Goal: Task Accomplishment & Management: Use online tool/utility

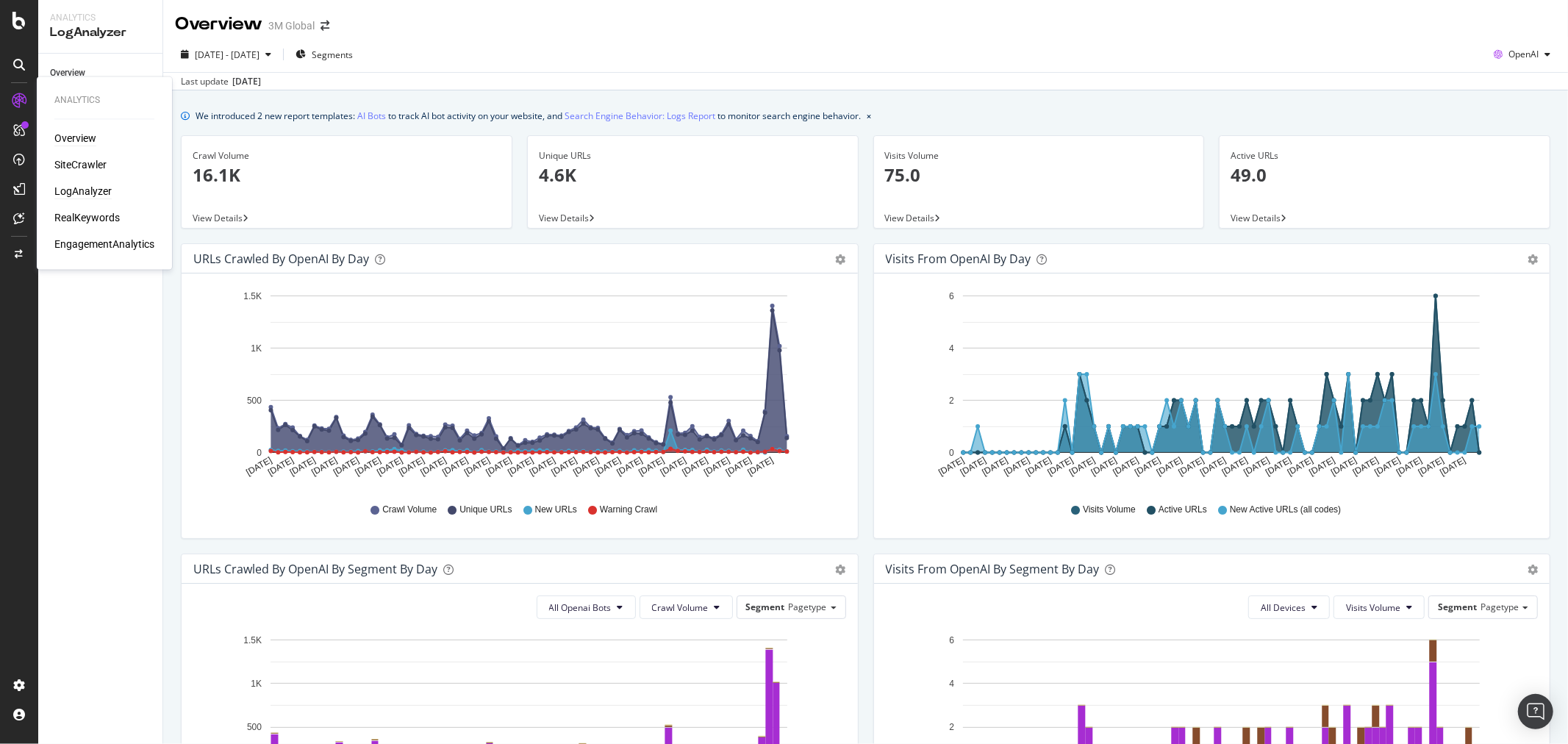
click at [75, 136] on div "Overview" at bounding box center [75, 139] width 42 height 15
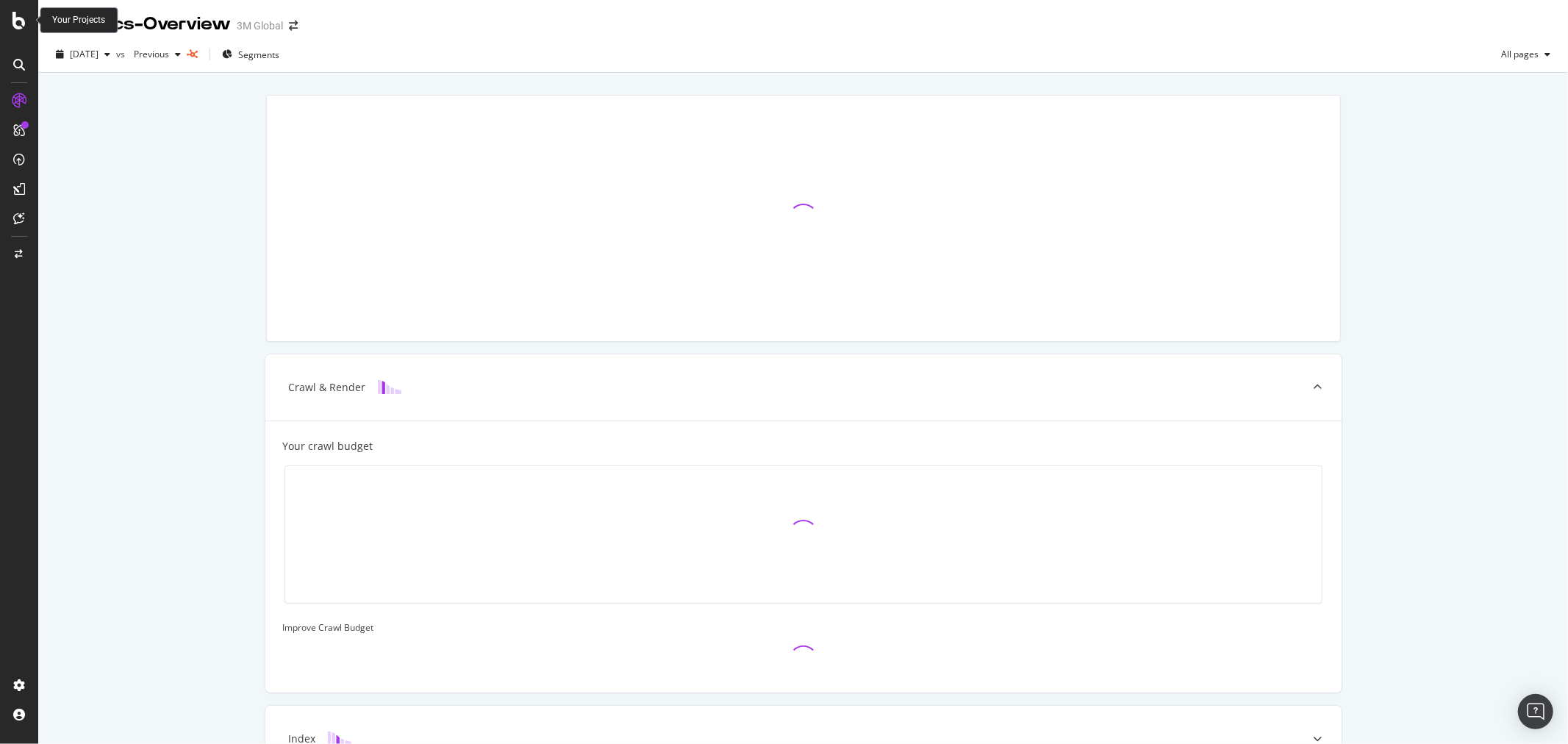
click at [21, 18] on icon at bounding box center [19, 20] width 13 height 17
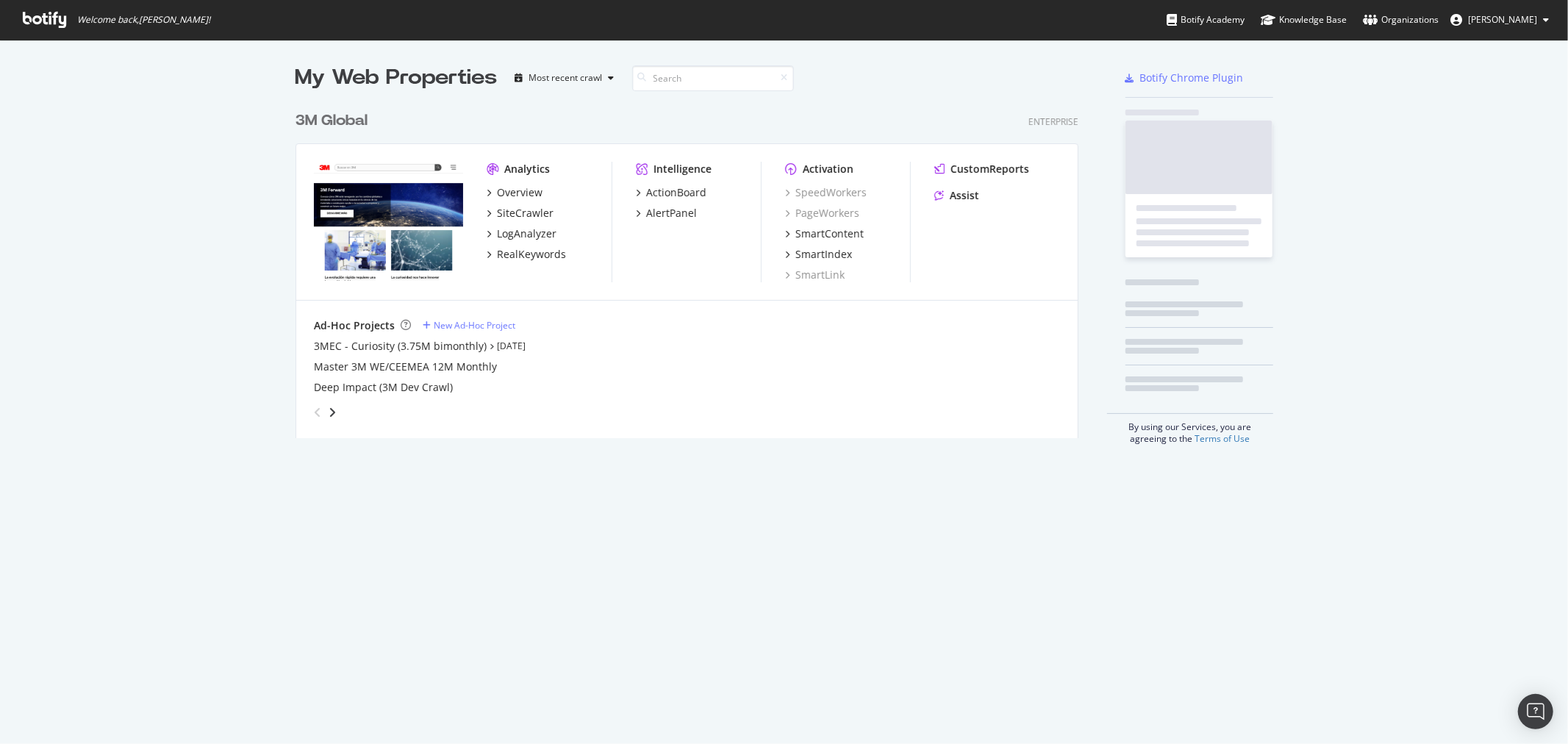
scroll to position [732, 1544]
click at [21, 18] on span "Welcome back, [PERSON_NAME] !" at bounding box center [116, 20] width 211 height 40
click at [339, 114] on div "3M Global" at bounding box center [331, 121] width 72 height 21
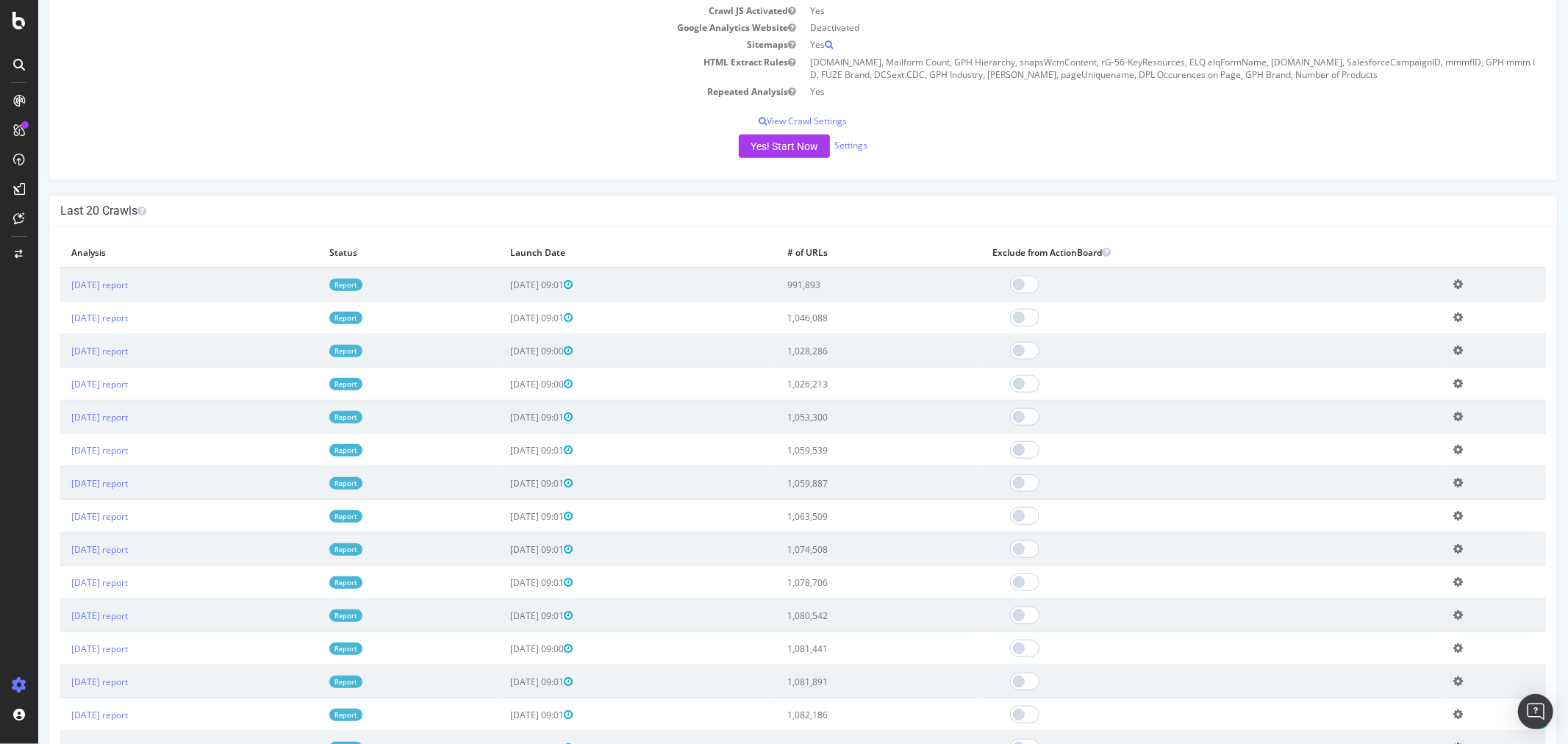
scroll to position [817, 0]
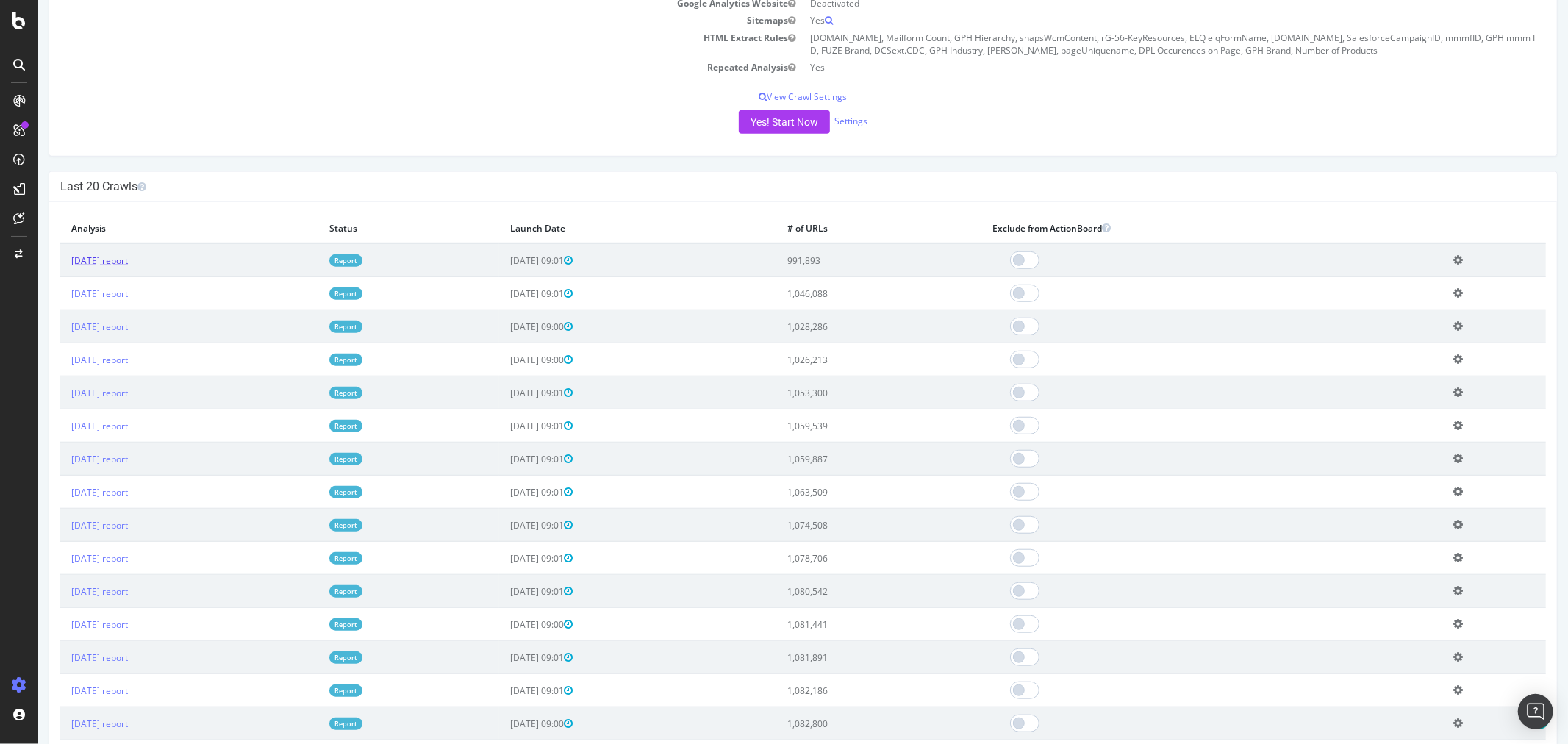
click at [127, 258] on link "[DATE] report" at bounding box center [99, 260] width 57 height 12
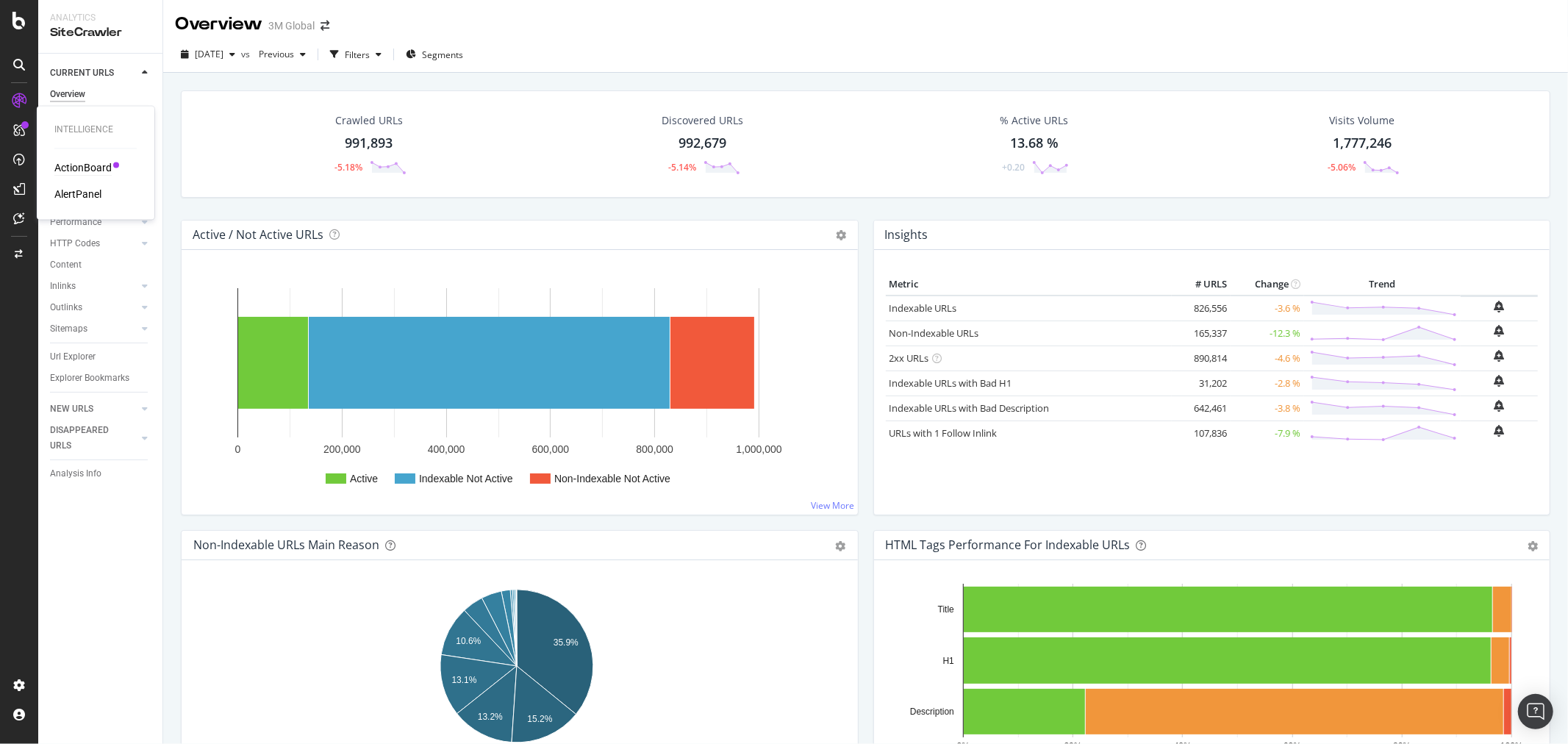
click at [92, 170] on div "ActionBoard" at bounding box center [83, 168] width 57 height 15
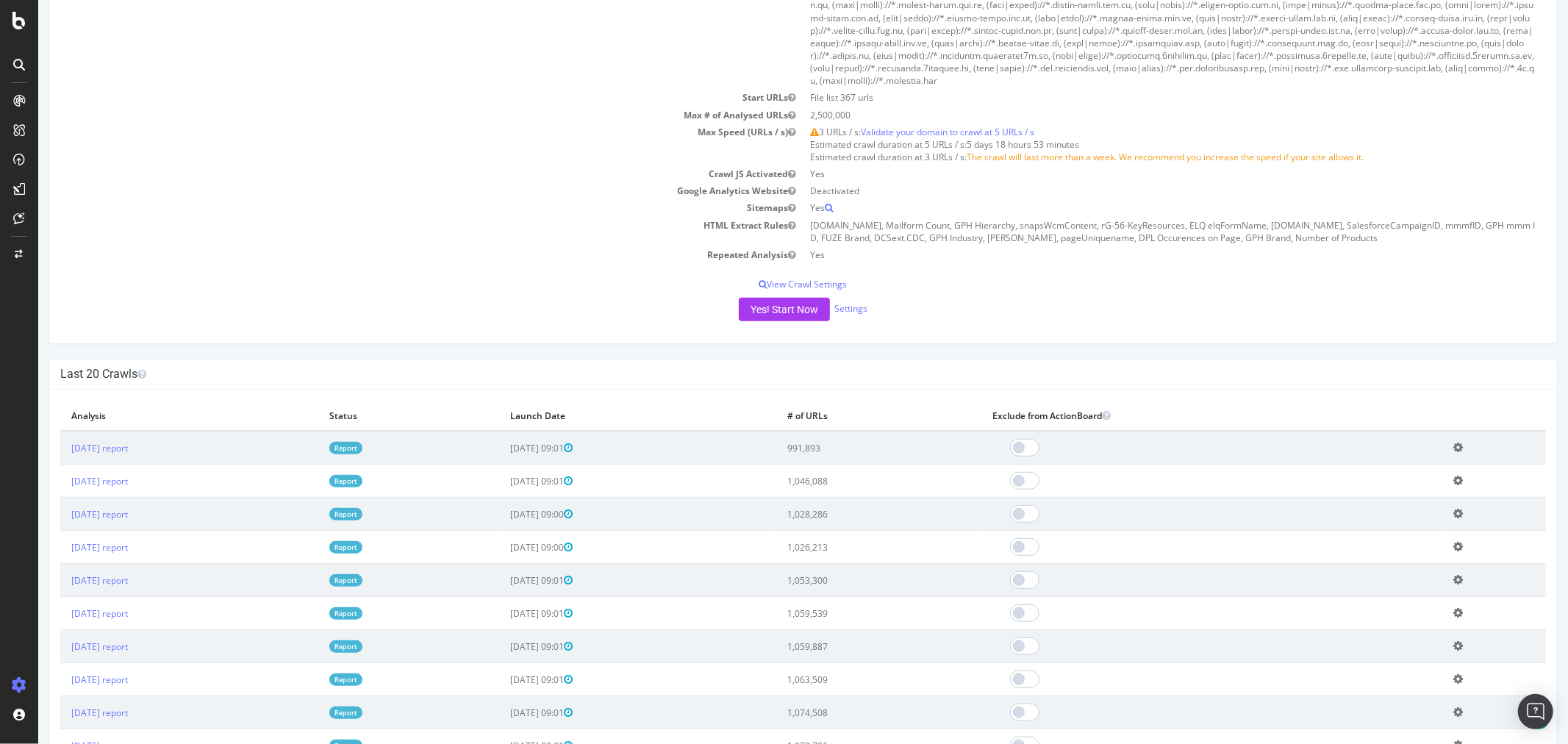
scroll to position [899, 0]
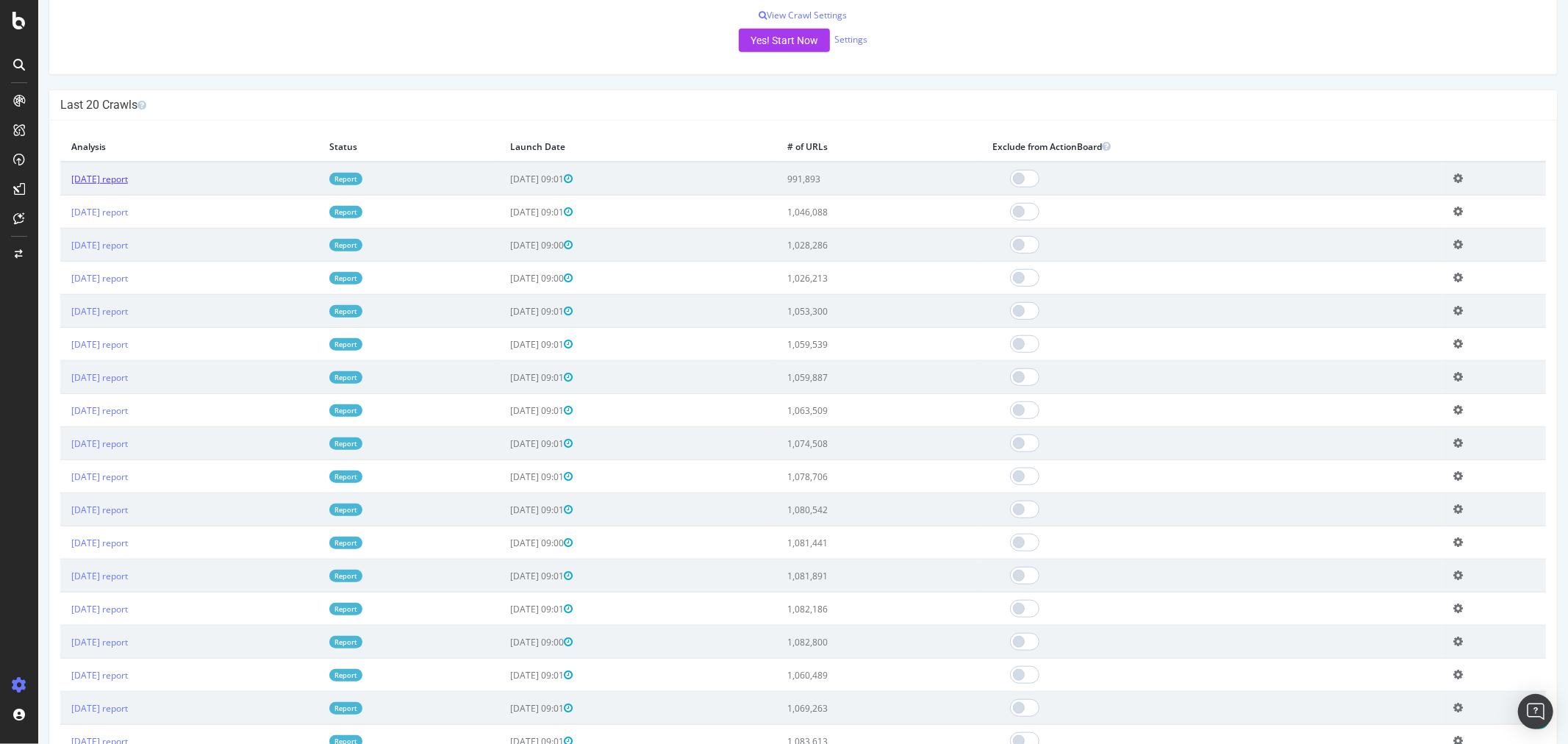
click at [118, 177] on link "[DATE] report" at bounding box center [99, 178] width 57 height 12
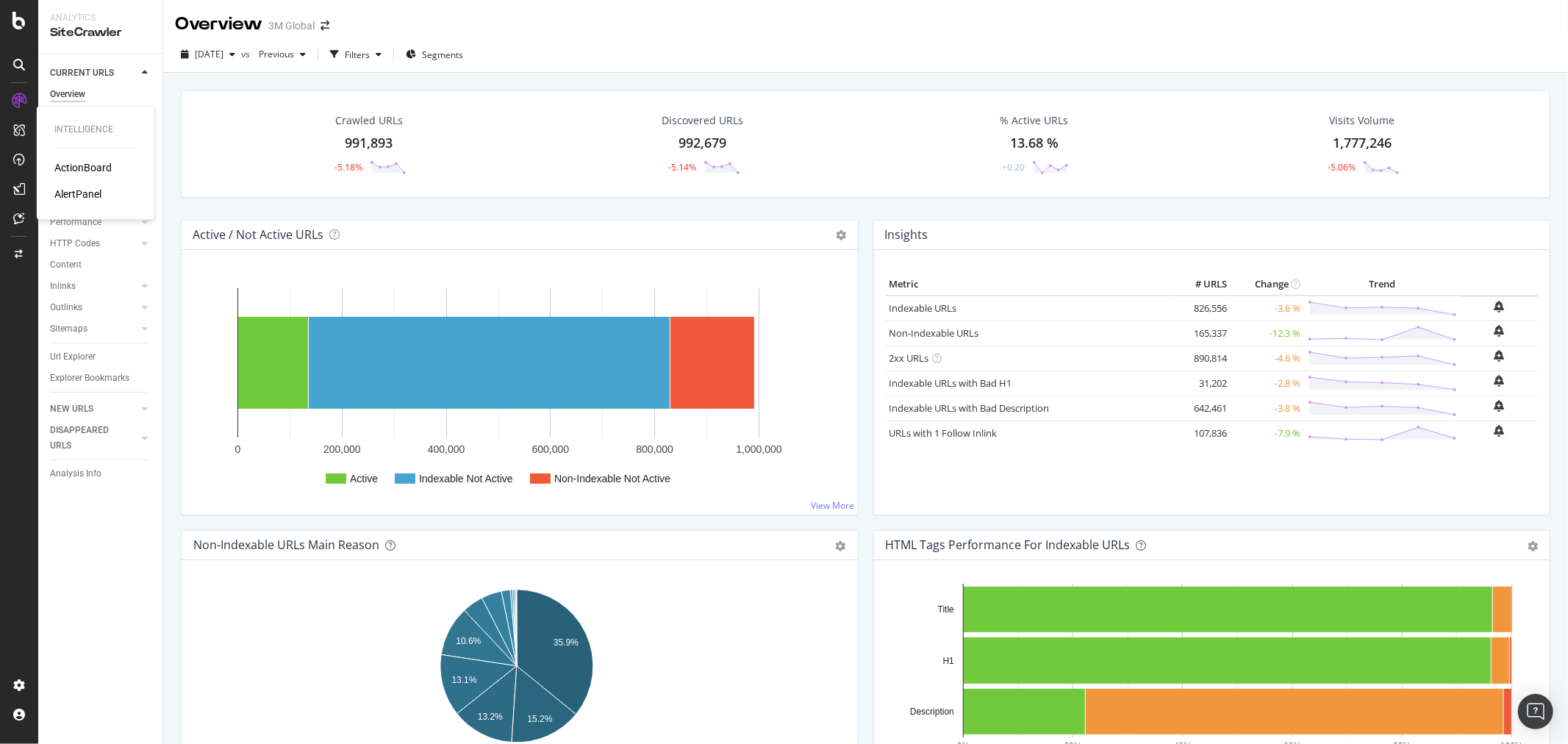
click at [100, 167] on div "ActionBoard" at bounding box center [83, 168] width 57 height 15
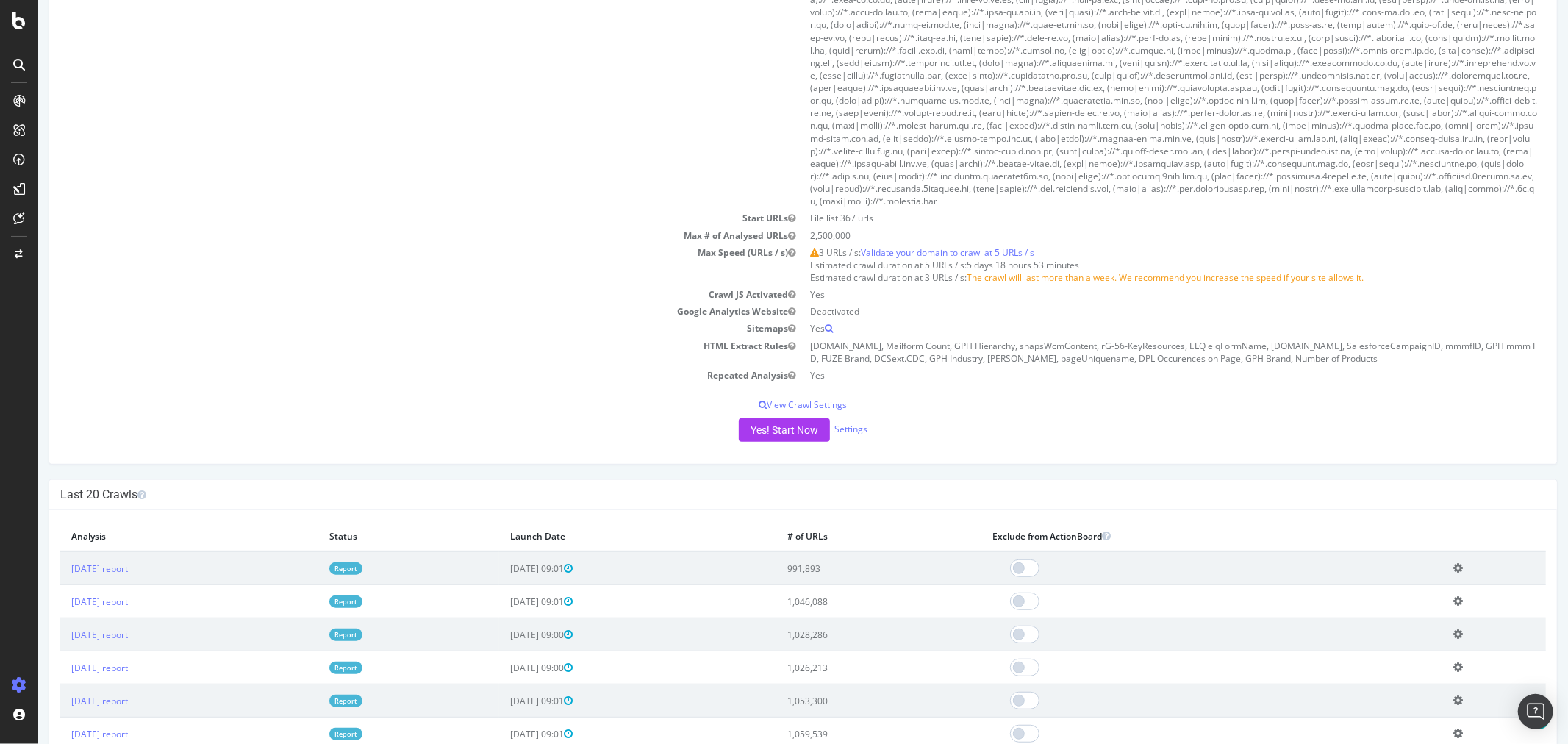
scroll to position [899, 0]
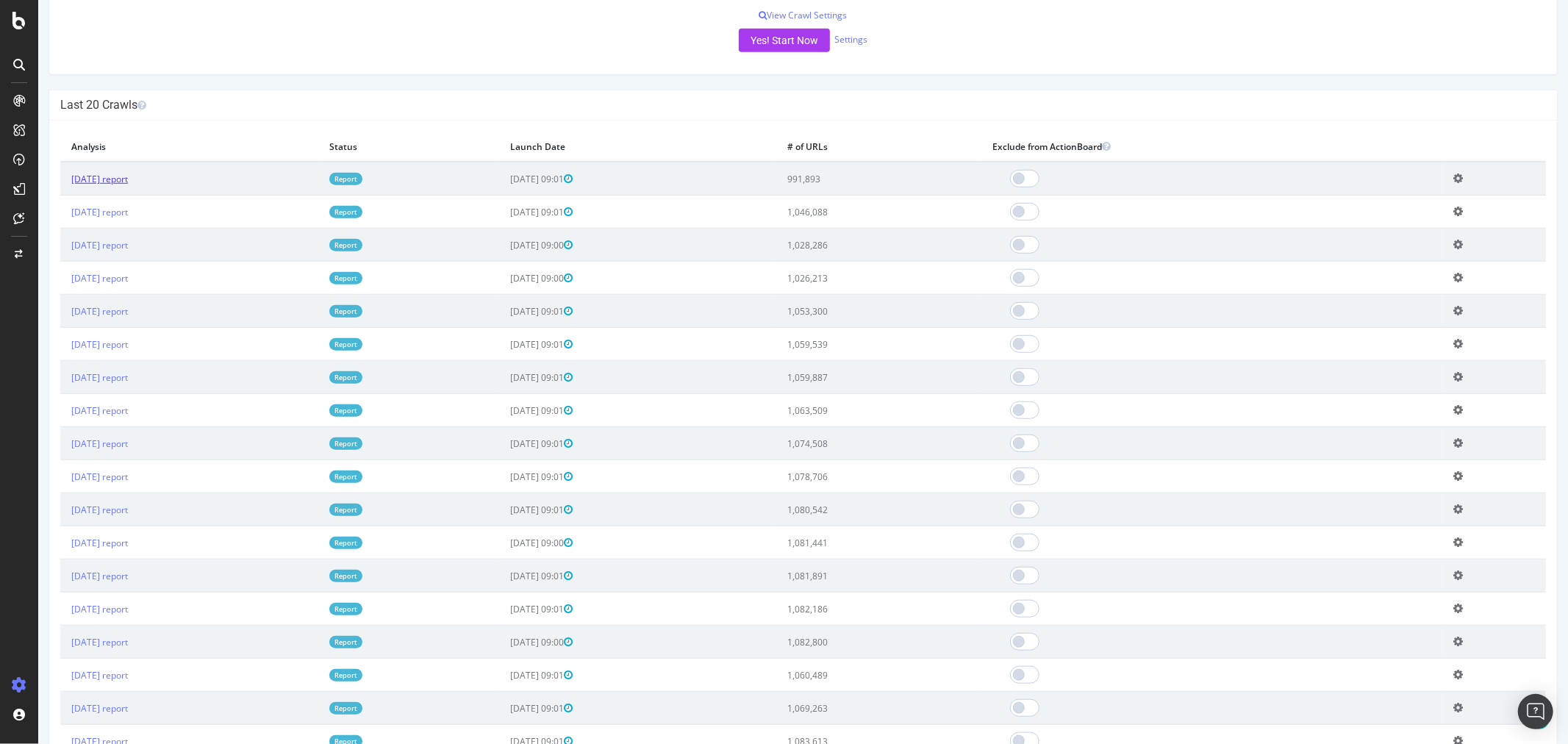
click at [127, 178] on link "[DATE] report" at bounding box center [99, 178] width 57 height 12
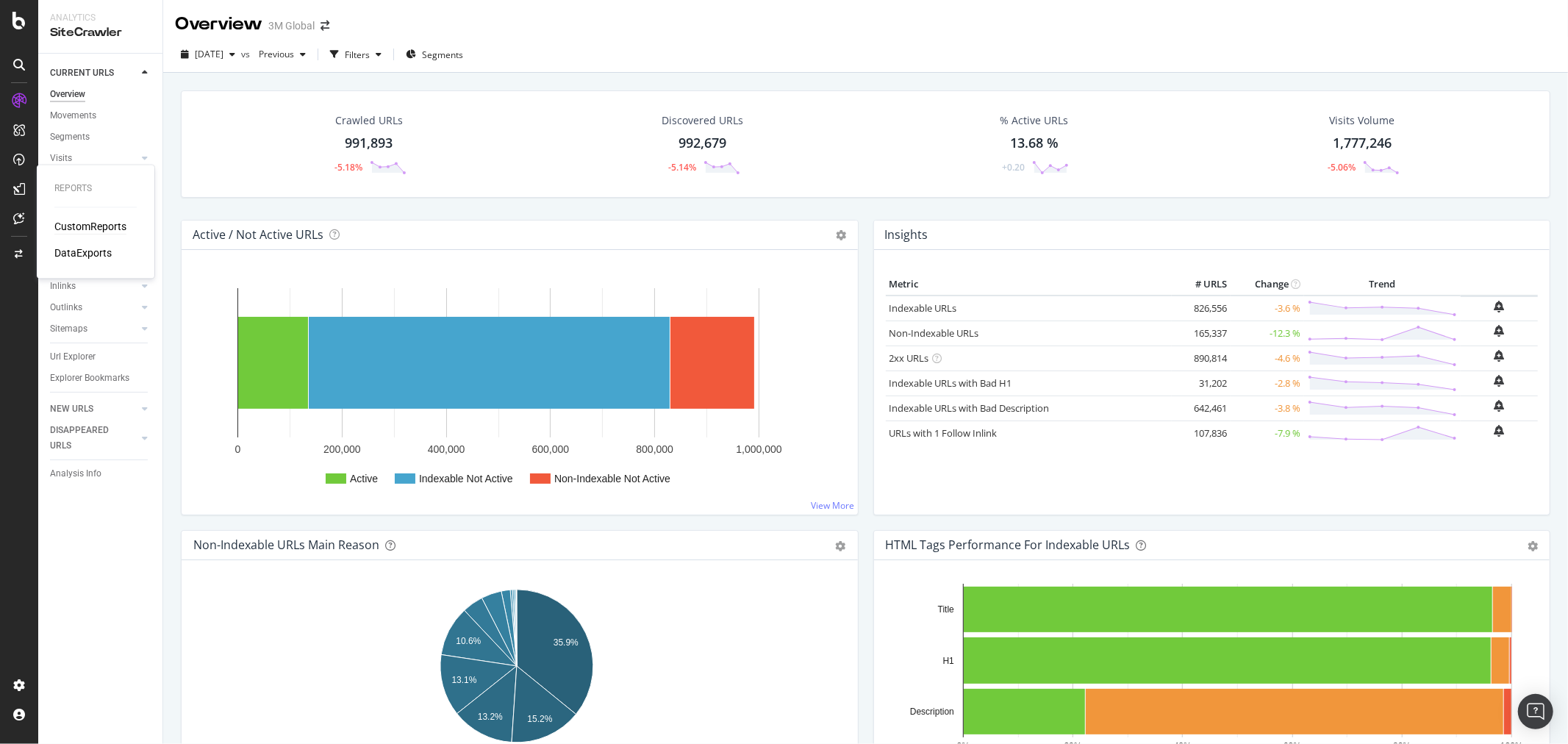
click at [89, 224] on div "CustomReports" at bounding box center [90, 227] width 72 height 15
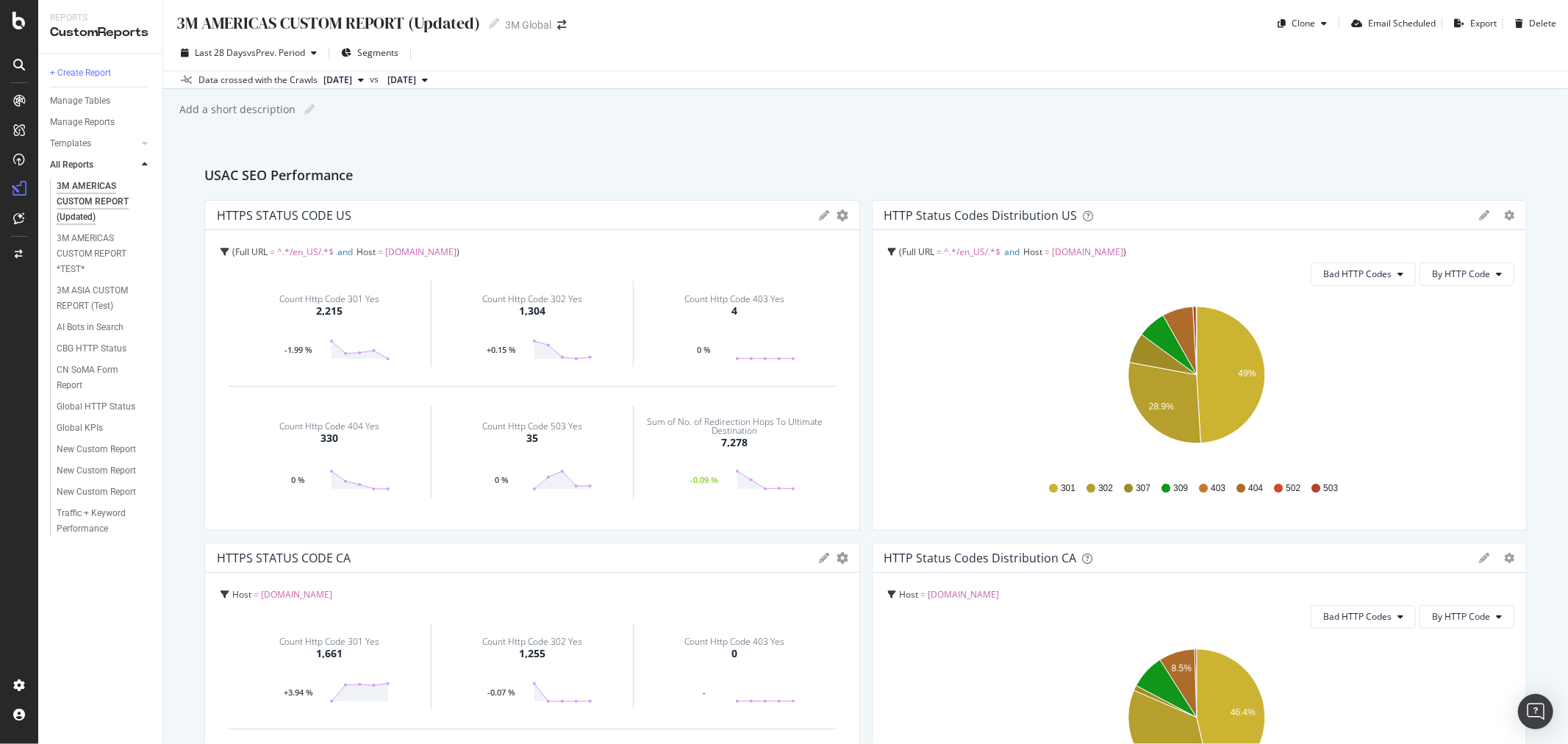
click at [498, 15] on div "3M AMERICAS CUSTOM REPORT (Updated) 3M AMERICAS CUSTOM REPORT (Updated) 3M Glob…" at bounding box center [378, 23] width 406 height 24
click at [494, 18] on icon at bounding box center [494, 23] width 10 height 10
click at [275, 23] on input "3M AMERICAS CUSTOM REPORT (Updated)" at bounding box center [328, 23] width 306 height 24
type input "3M USAC CUSTOM REPORT (Updated)"
click at [563, 34] on div "3M USAC CUSTOM REPORT (Updated) 3M USAC CUSTOM REPORT (Updated) 3M Global Clone…" at bounding box center [866, 18] width 1405 height 36
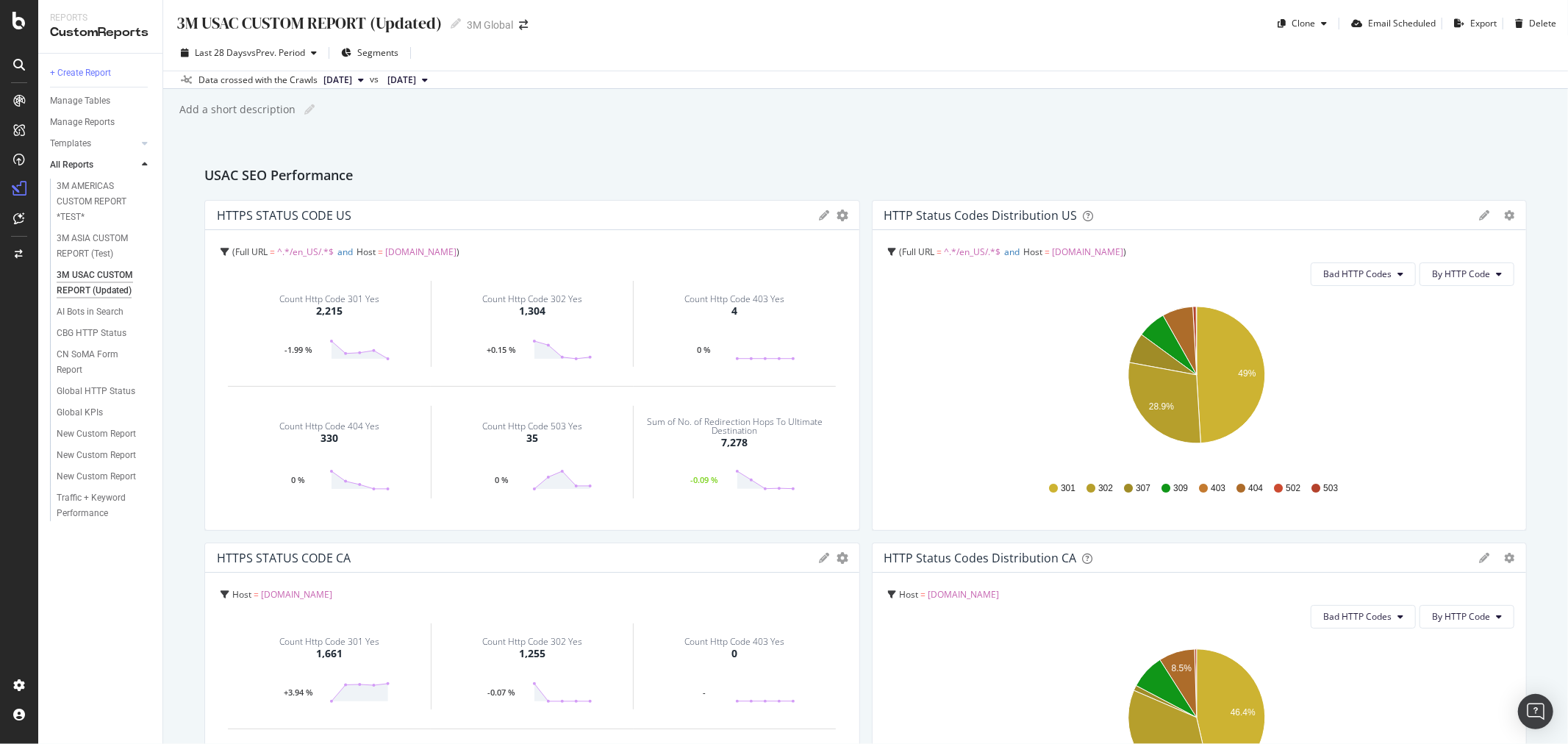
click at [238, 22] on div "3M USAC CUSTOM REPORT (Updated)" at bounding box center [308, 23] width 267 height 23
click at [237, 28] on input "3M USAC CUSTOM REPORT (Updated)" at bounding box center [309, 23] width 269 height 24
type input "3M AMERICAS CUSTOM REPORT (Updated)"
click at [690, 50] on div "Last 28 Days vs Prev. Period Segments" at bounding box center [866, 57] width 1405 height 30
click at [96, 243] on div "3M AMERICAS CUSTOM REPORT *TEST*" at bounding box center [101, 254] width 87 height 46
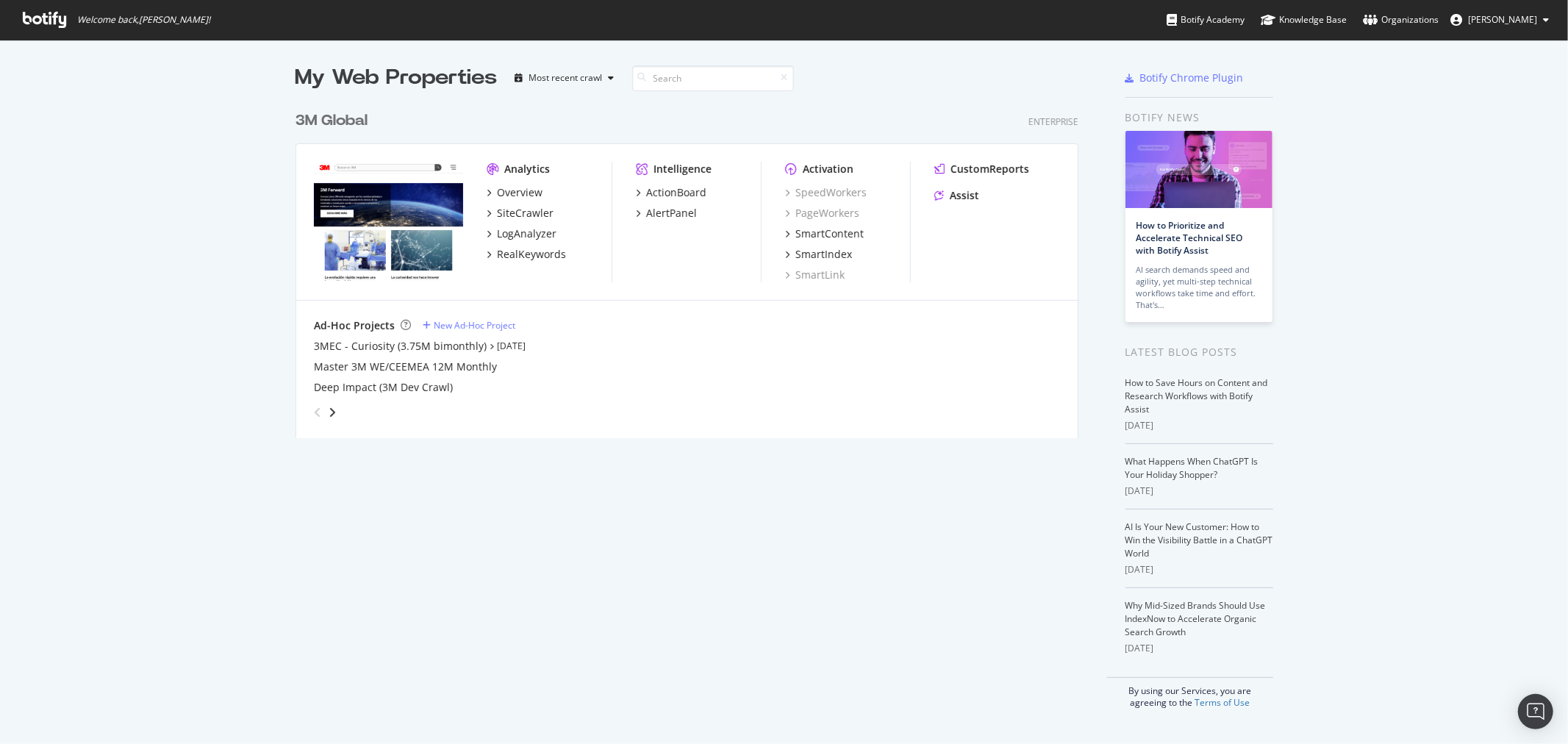
scroll to position [732, 1544]
click at [333, 120] on div "3M Global" at bounding box center [331, 121] width 72 height 21
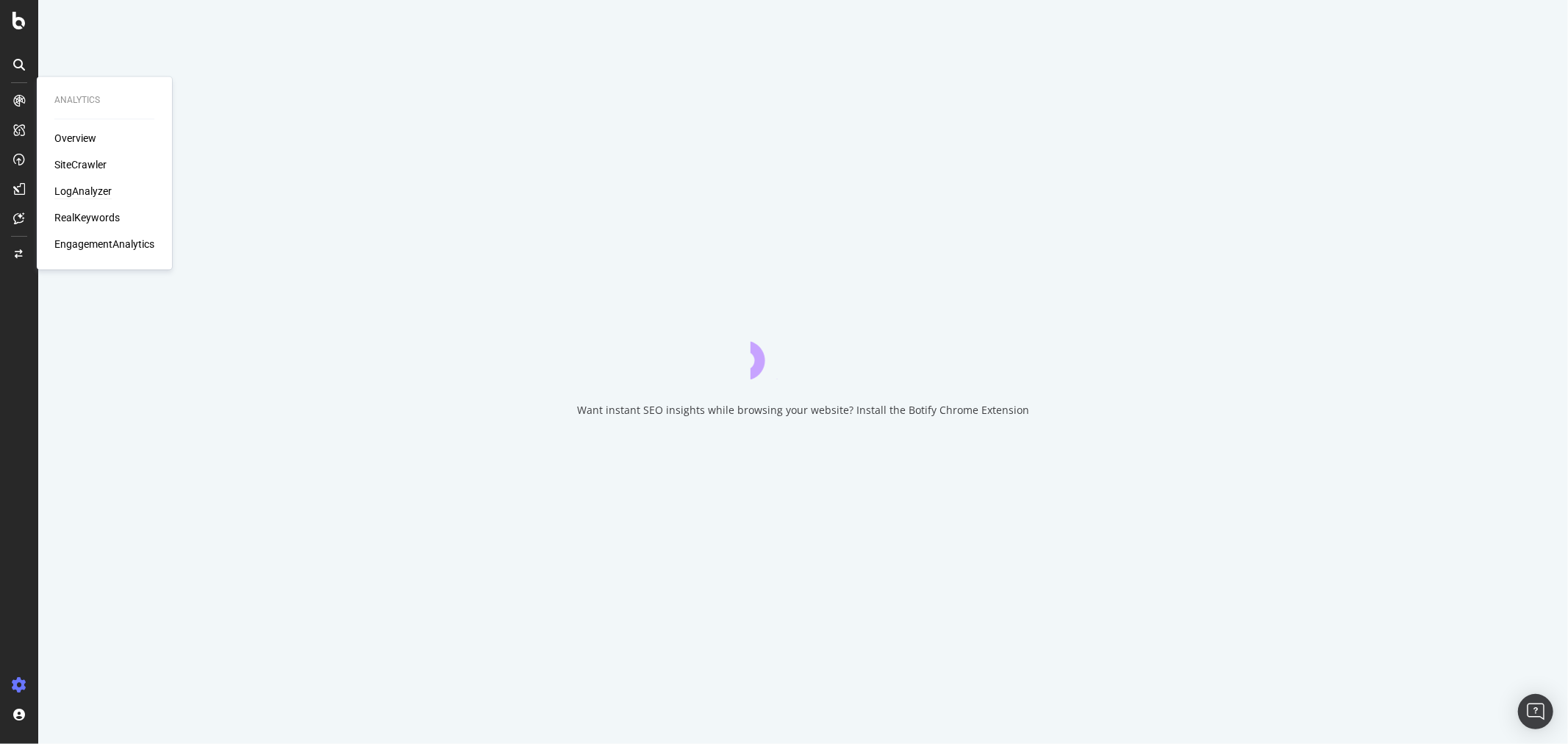
click at [89, 192] on div "LogAnalyzer" at bounding box center [83, 192] width 57 height 15
